Goal: Check status: Check status

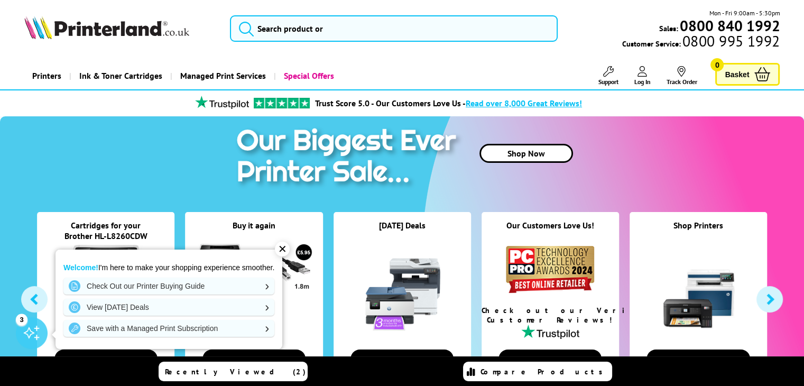
click at [641, 75] on icon at bounding box center [643, 71] width 10 height 11
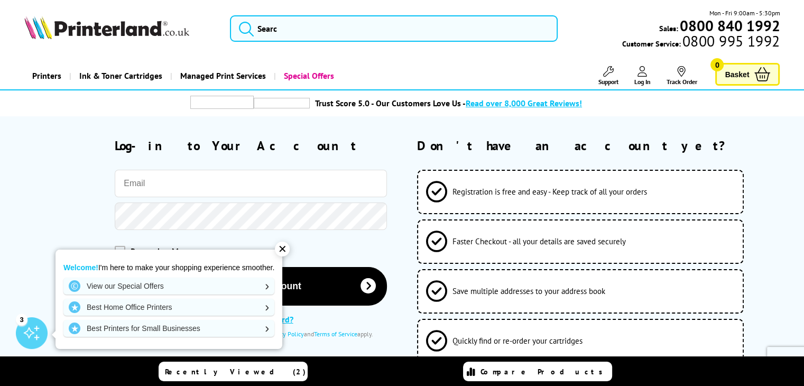
click at [210, 173] on input "email" at bounding box center [251, 183] width 272 height 27
type input "[EMAIL_ADDRESS][DOMAIN_NAME]"
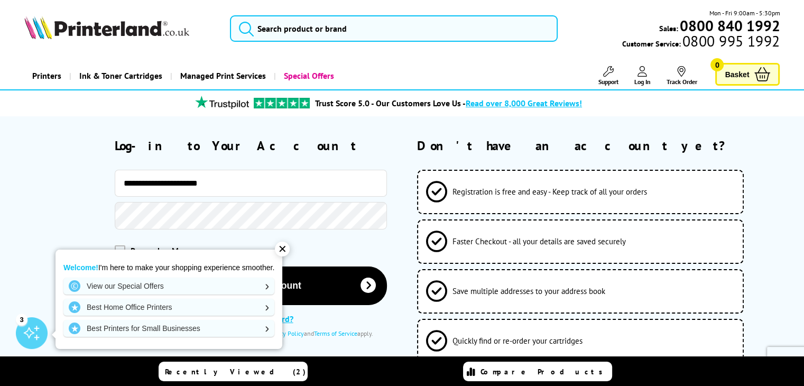
click at [115, 266] on button "Log-in to your account" at bounding box center [251, 285] width 272 height 39
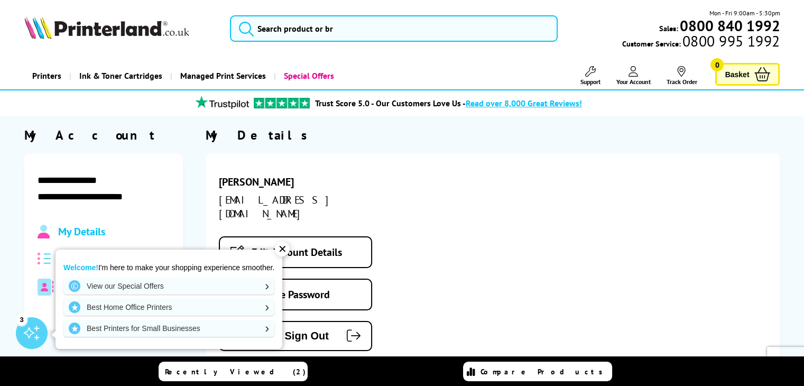
click at [287, 252] on div "✕" at bounding box center [282, 249] width 15 height 15
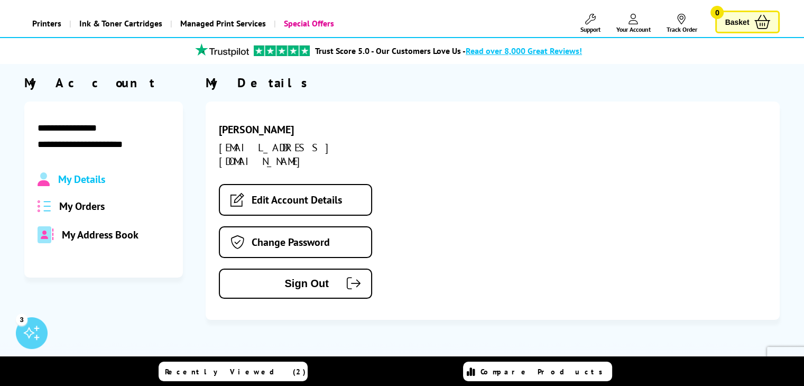
scroll to position [53, 0]
click at [77, 205] on span "My Orders" at bounding box center [81, 206] width 45 height 14
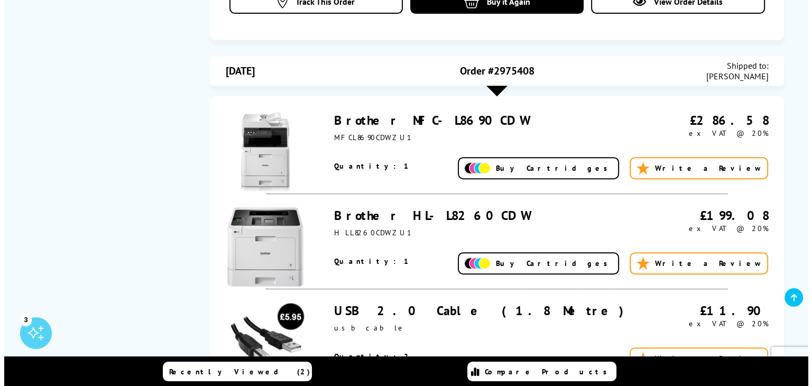
scroll to position [582, 0]
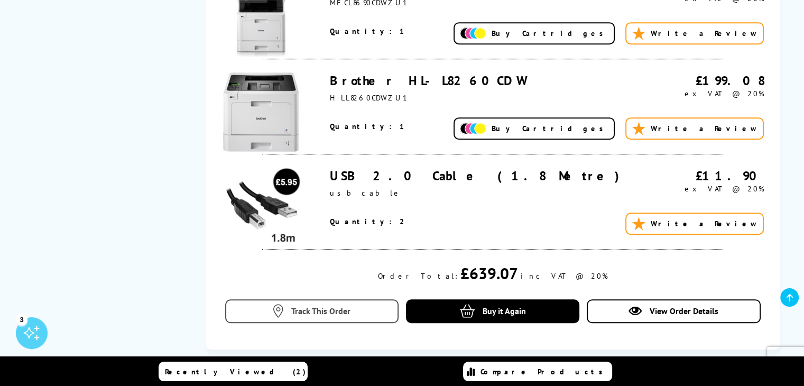
click at [282, 313] on icon at bounding box center [278, 311] width 10 height 13
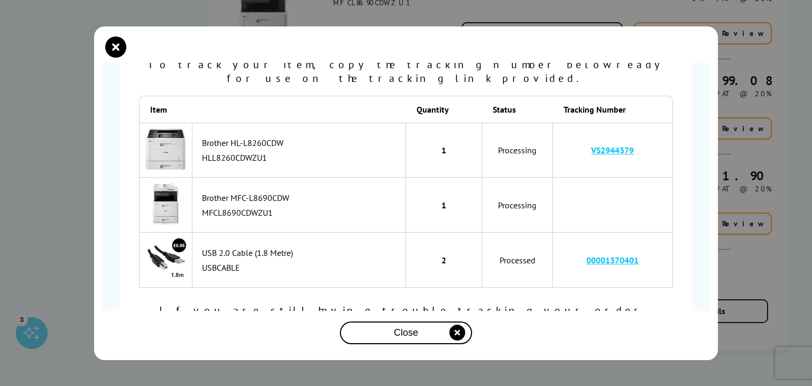
scroll to position [121, 0]
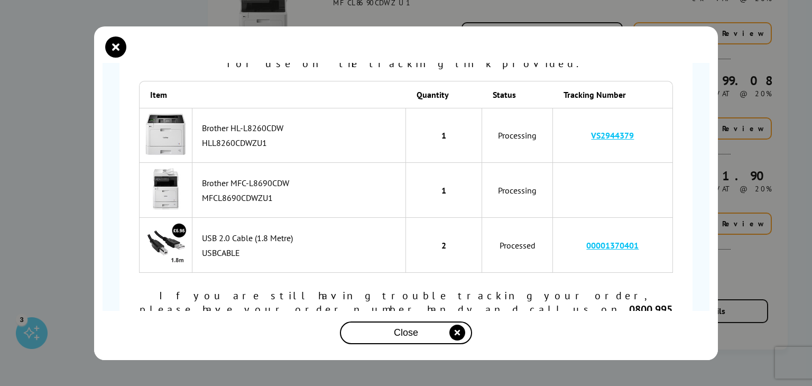
click at [740, 199] on div "Order Number SOA2975408 is… Processing To track your item, copy the tracking nu…" at bounding box center [406, 193] width 812 height 386
